Goal: Information Seeking & Learning: Learn about a topic

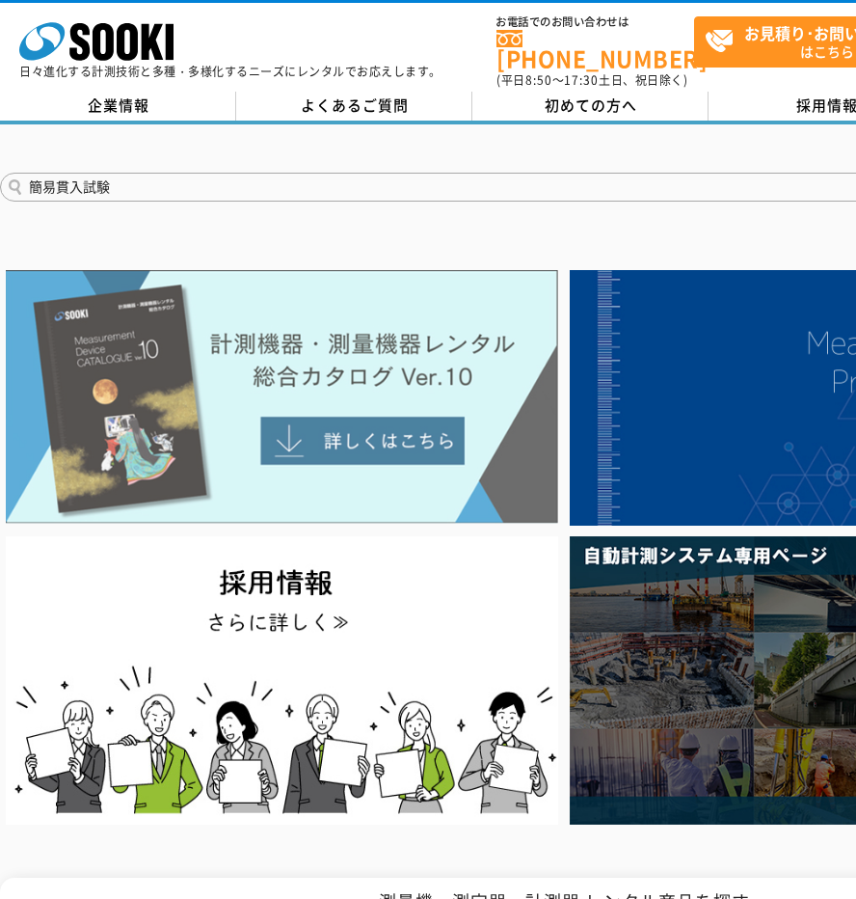
type input "簡易貫入試験"
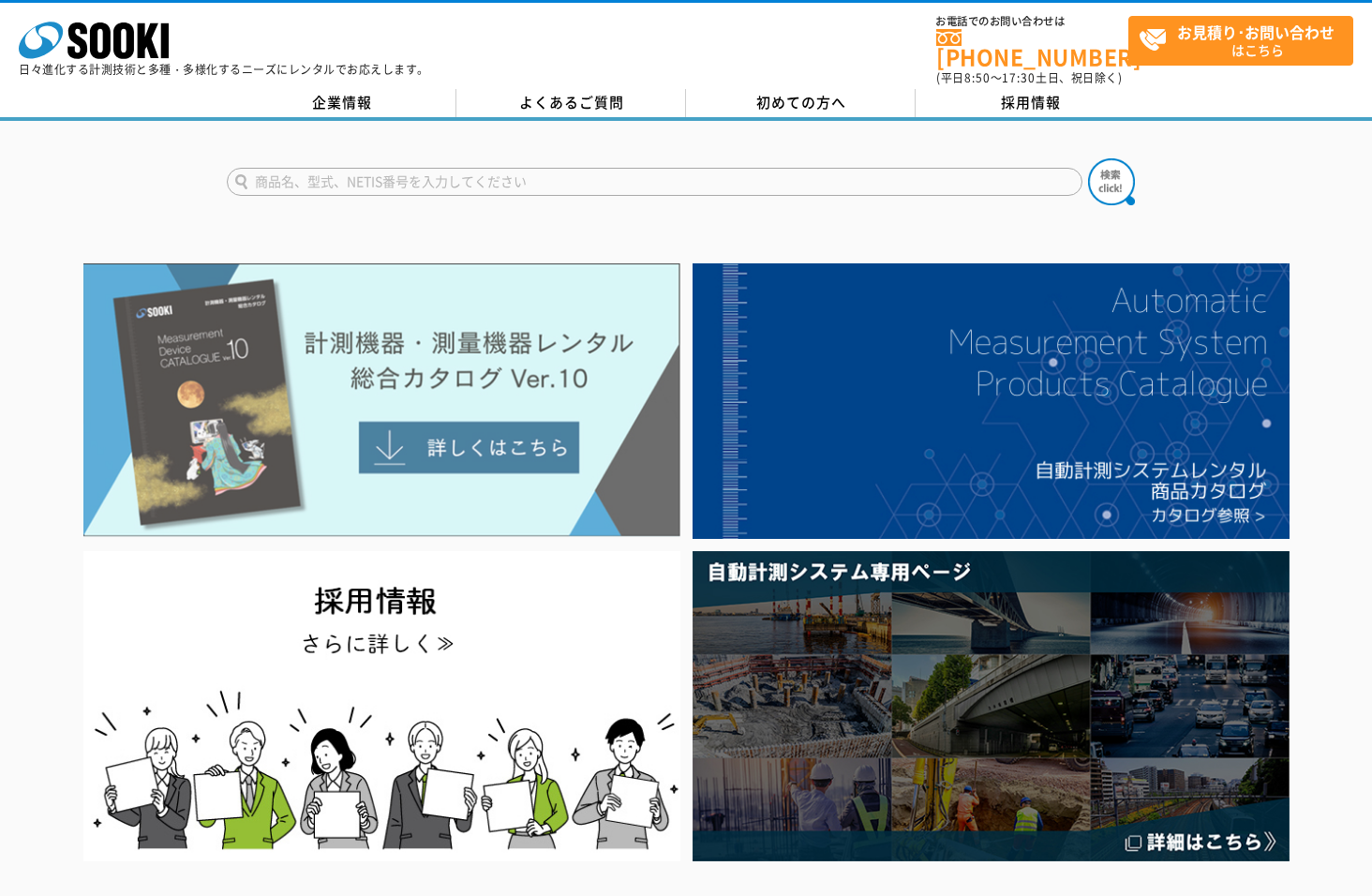
click at [532, 362] on img at bounding box center [382, 400] width 597 height 274
